Goal: Contribute content: Add original content to the website for others to see

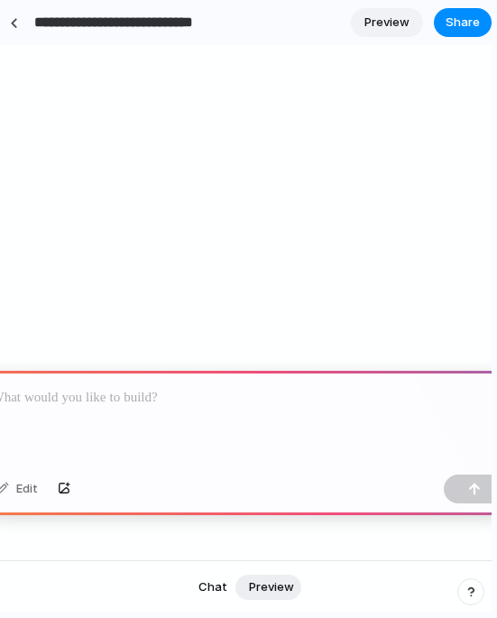
click at [125, 405] on p at bounding box center [246, 398] width 509 height 22
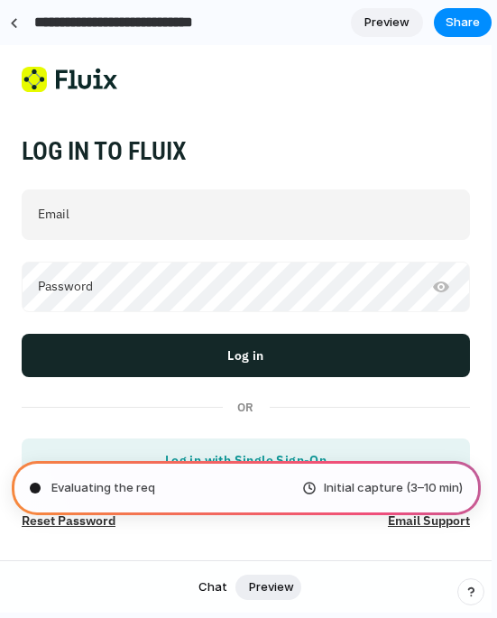
type input "**********"
